Goal: Information Seeking & Learning: Learn about a topic

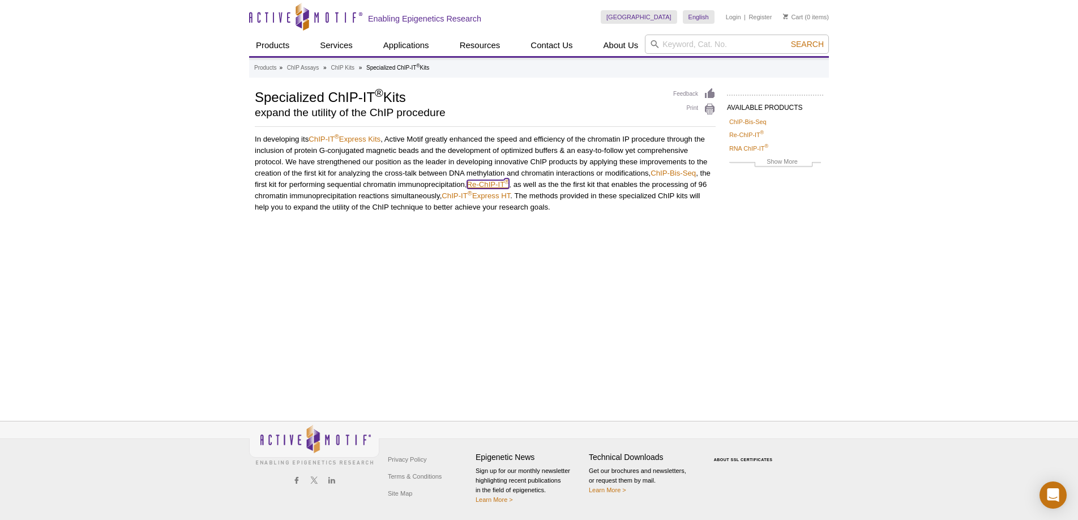
click at [496, 183] on link "Re-ChIP-IT ®" at bounding box center [488, 184] width 42 height 8
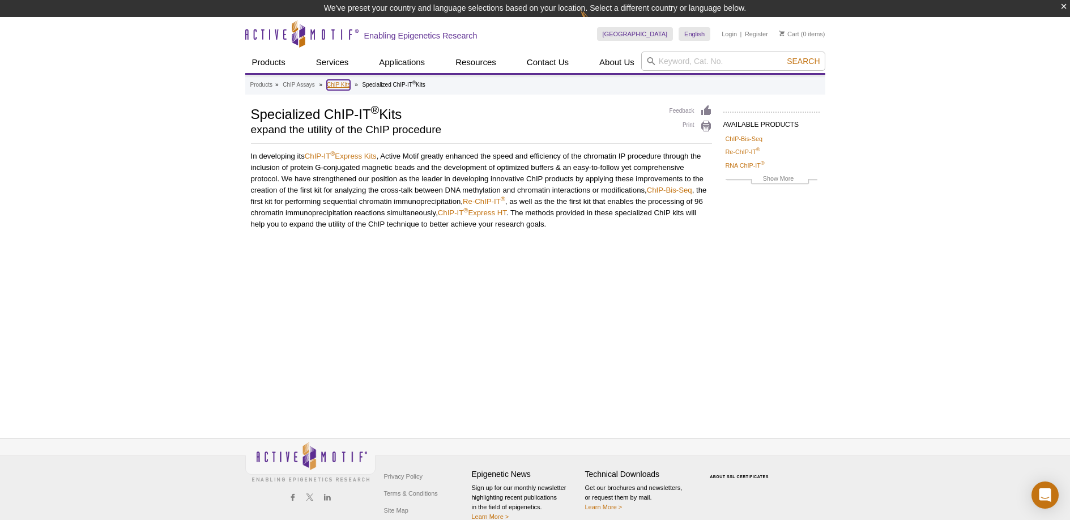
click at [337, 86] on link "ChIP Kits" at bounding box center [339, 85] width 24 height 10
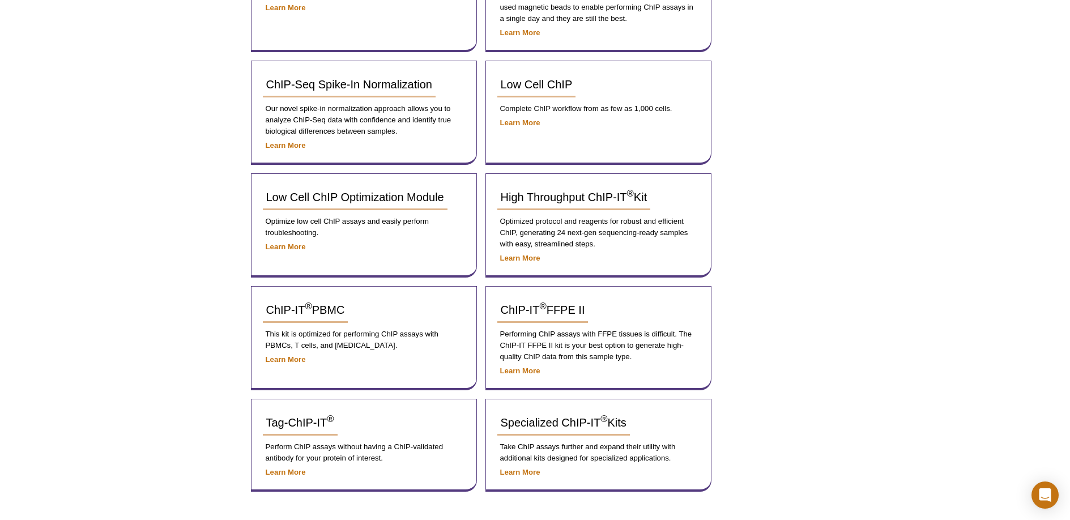
scroll to position [325, 0]
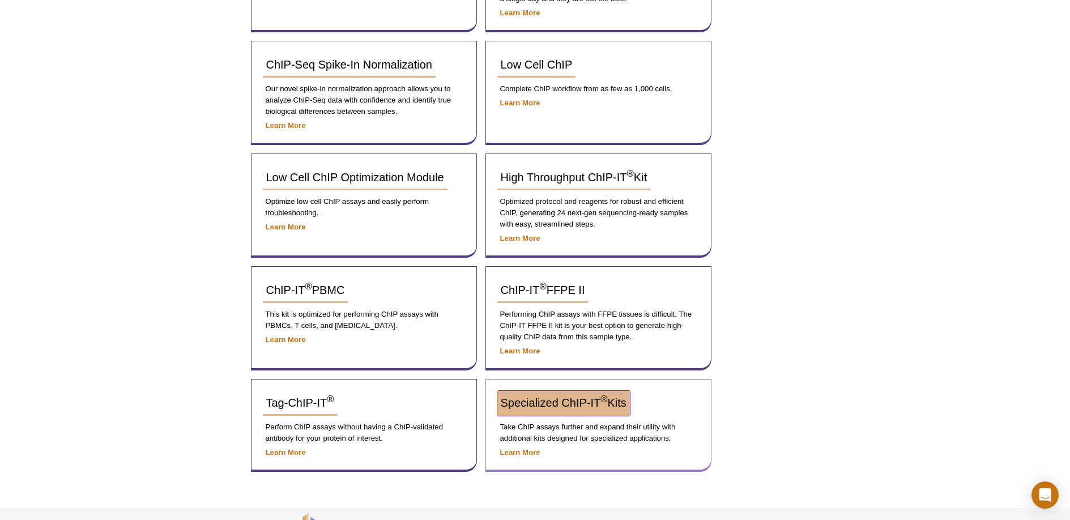
click at [548, 403] on span "Specialized ChIP-IT ® Kits" at bounding box center [564, 402] width 126 height 12
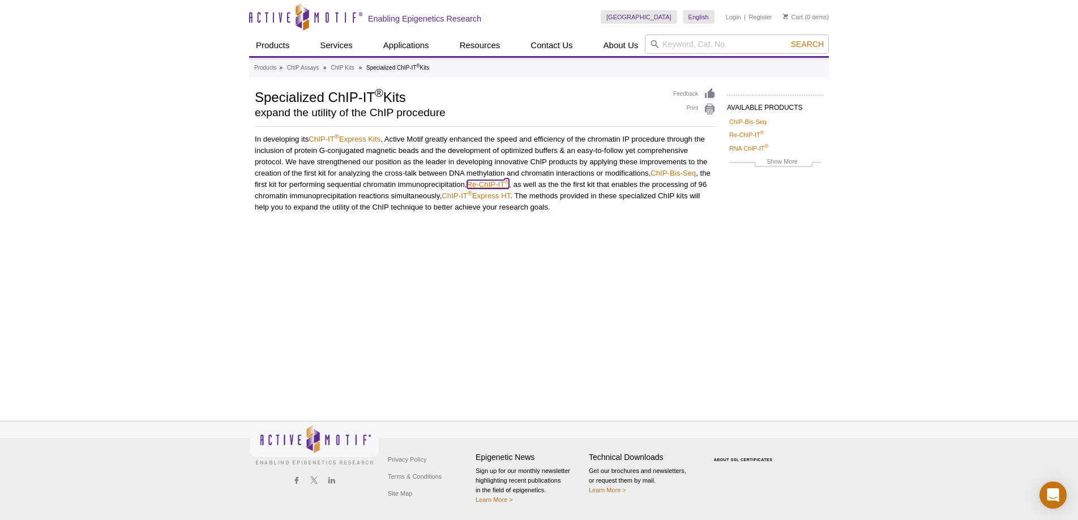
click at [498, 185] on link "Re-ChIP-IT ®" at bounding box center [488, 184] width 42 height 8
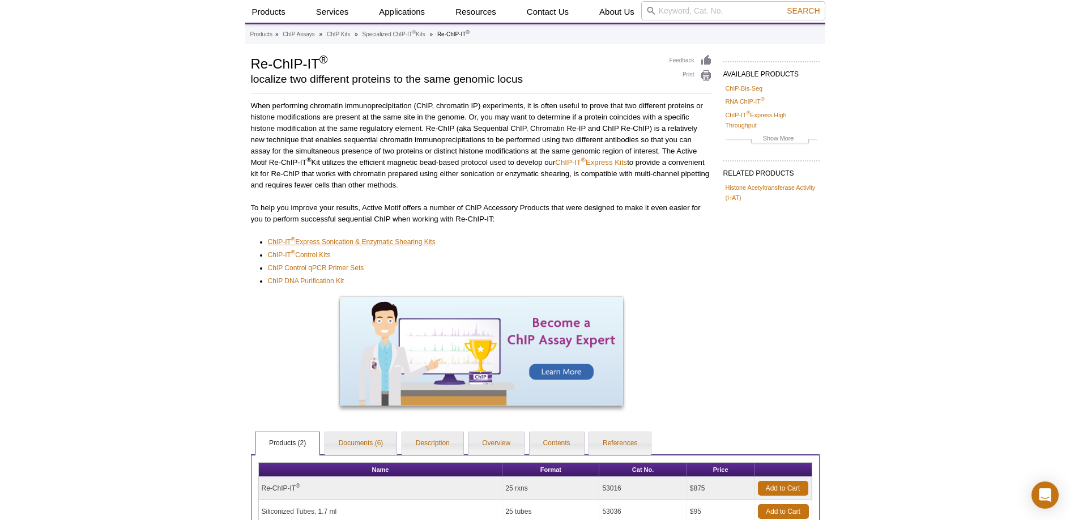
scroll to position [35, 0]
